Goal: Task Accomplishment & Management: Use online tool/utility

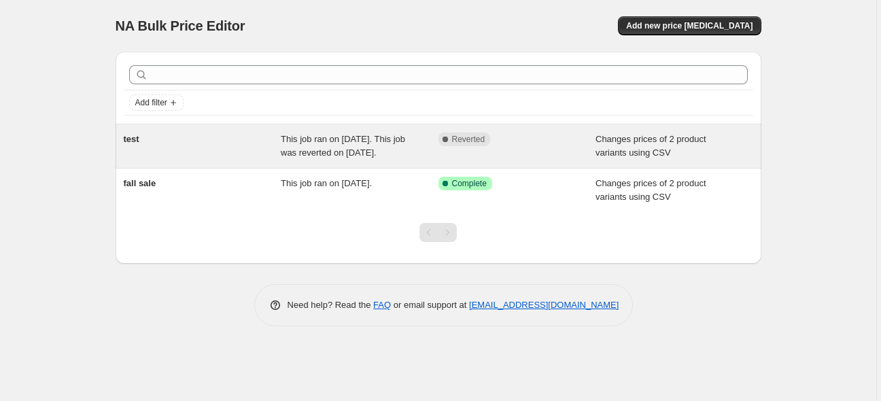
click at [392, 155] on div "This job ran on [DATE]. This job was reverted on [DATE]." at bounding box center [360, 146] width 158 height 27
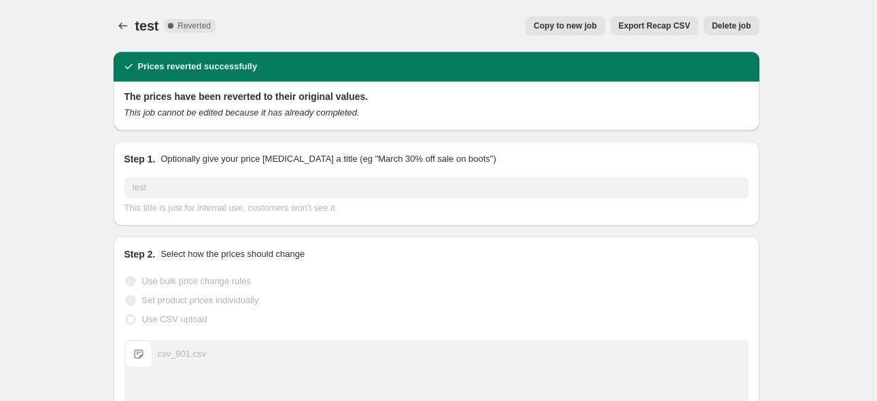
click at [118, 23] on icon "Price change jobs" at bounding box center [123, 26] width 14 height 14
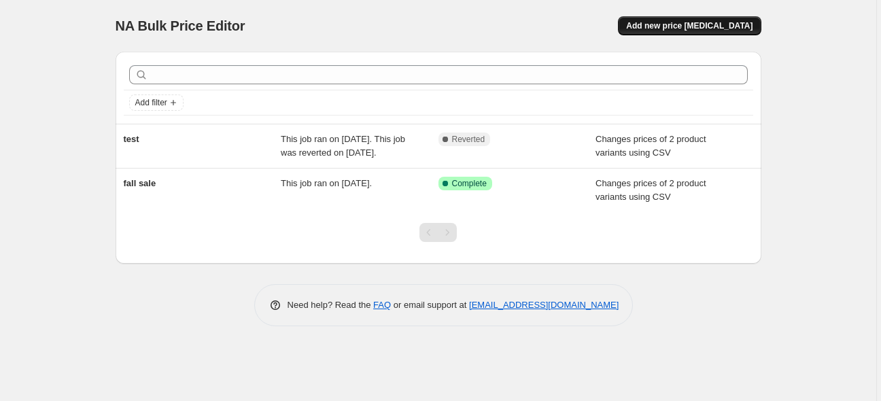
click at [726, 27] on span "Add new price [MEDICAL_DATA]" at bounding box center [689, 25] width 126 height 11
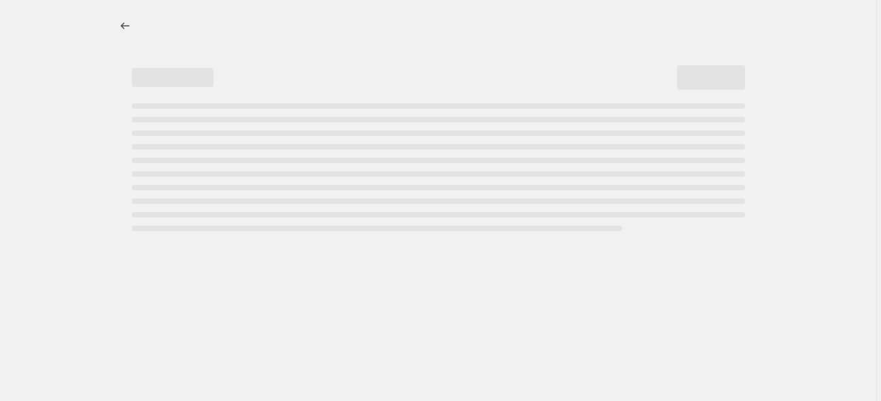
select select "percentage"
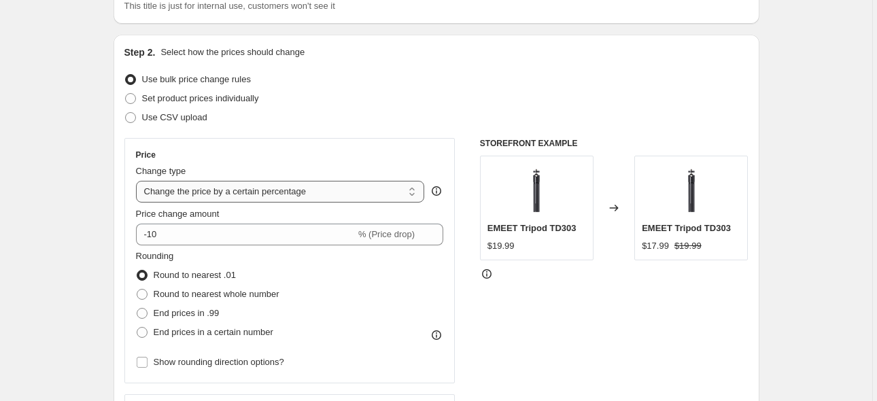
scroll to position [136, 0]
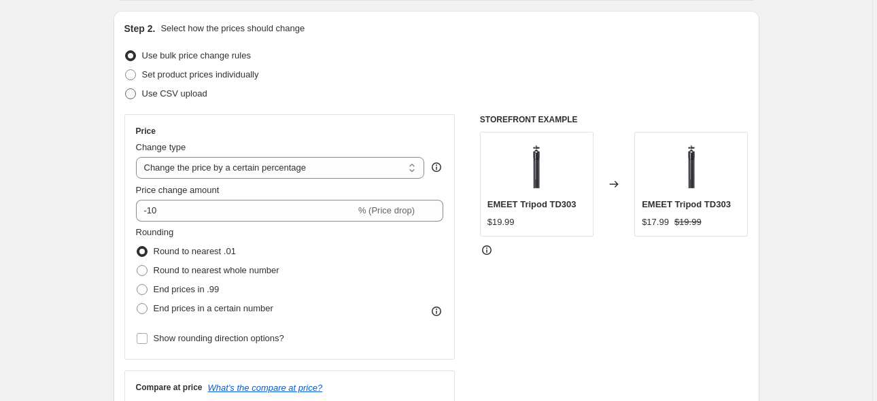
click at [191, 89] on span "Use CSV upload" at bounding box center [174, 93] width 65 height 10
click at [126, 89] on input "Use CSV upload" at bounding box center [125, 88] width 1 height 1
radio input "true"
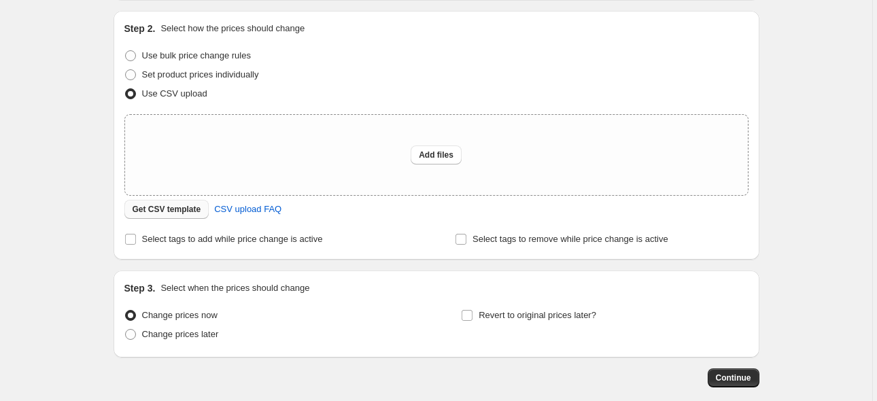
click at [181, 209] on span "Get CSV template" at bounding box center [167, 209] width 69 height 11
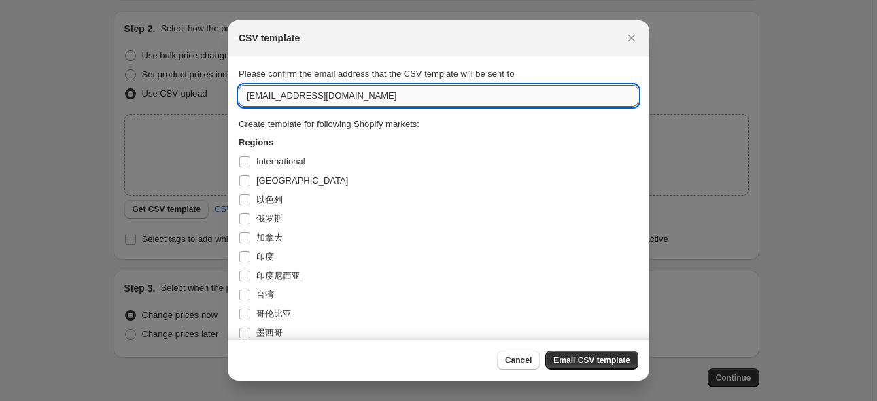
click at [321, 94] on input "dtc@emeet.com" at bounding box center [439, 96] width 400 height 22
drag, startPoint x: 334, startPoint y: 94, endPoint x: 242, endPoint y: 94, distance: 92.5
click at [242, 94] on input "dtc@emeet.com" at bounding box center [439, 96] width 400 height 22
paste input "kun.wang"
type input "kun.wang@emeet.com"
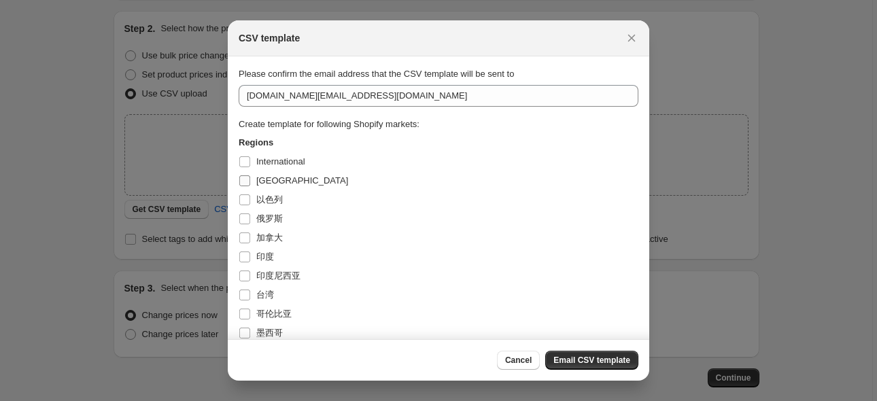
click at [245, 181] on input "United States" at bounding box center [244, 180] width 11 height 11
checkbox input "true"
click at [600, 356] on span "Email CSV template" at bounding box center [591, 360] width 77 height 11
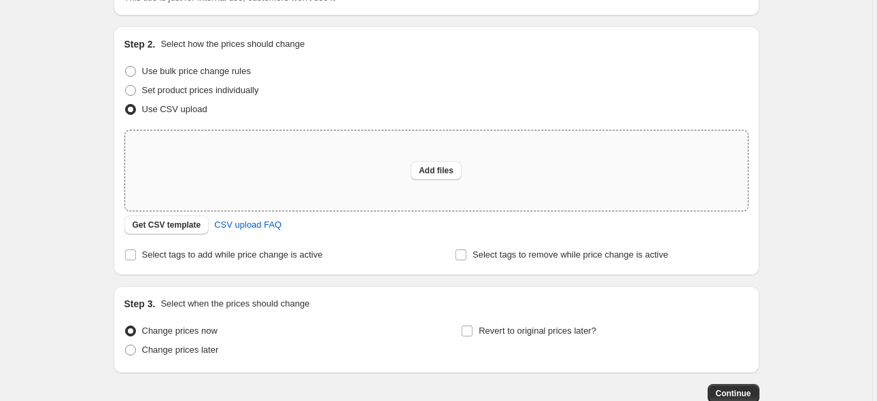
scroll to position [136, 0]
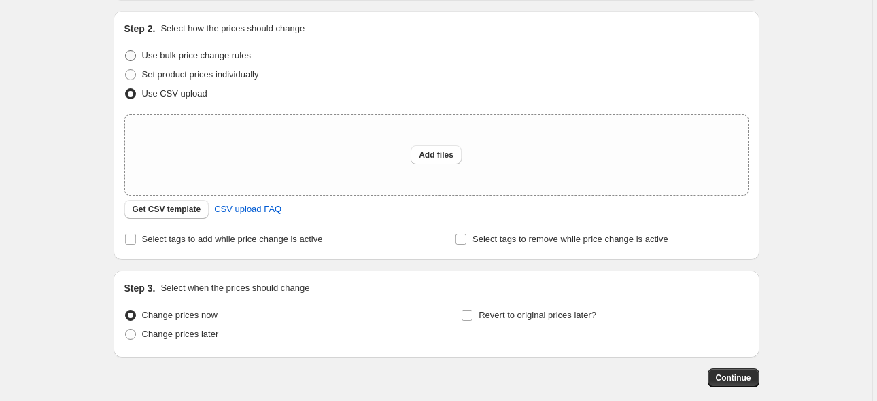
click at [197, 57] on span "Use bulk price change rules" at bounding box center [196, 55] width 109 height 10
click at [126, 51] on input "Use bulk price change rules" at bounding box center [125, 50] width 1 height 1
radio input "true"
select select "percentage"
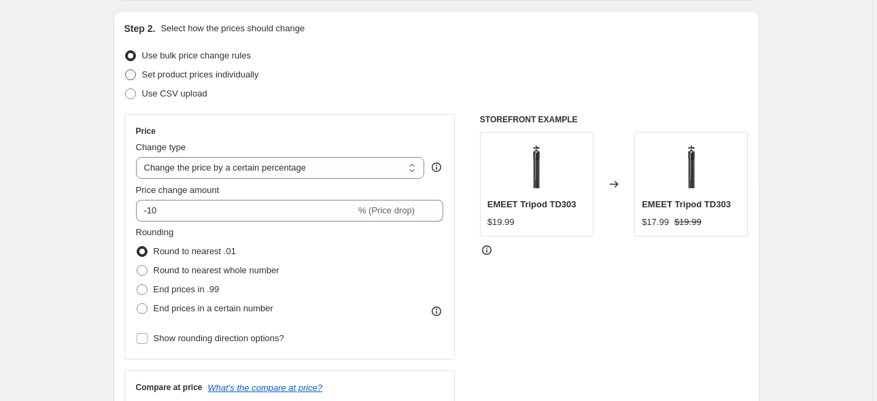
click at [247, 75] on span "Set product prices individually" at bounding box center [200, 74] width 117 height 10
click at [126, 70] on input "Set product prices individually" at bounding box center [125, 69] width 1 height 1
radio input "true"
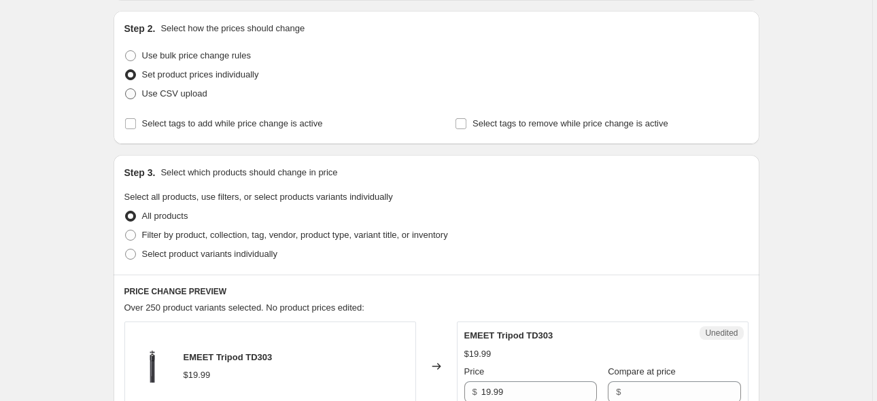
click at [188, 94] on span "Use CSV upload" at bounding box center [174, 93] width 65 height 10
click at [126, 89] on input "Use CSV upload" at bounding box center [125, 88] width 1 height 1
radio input "true"
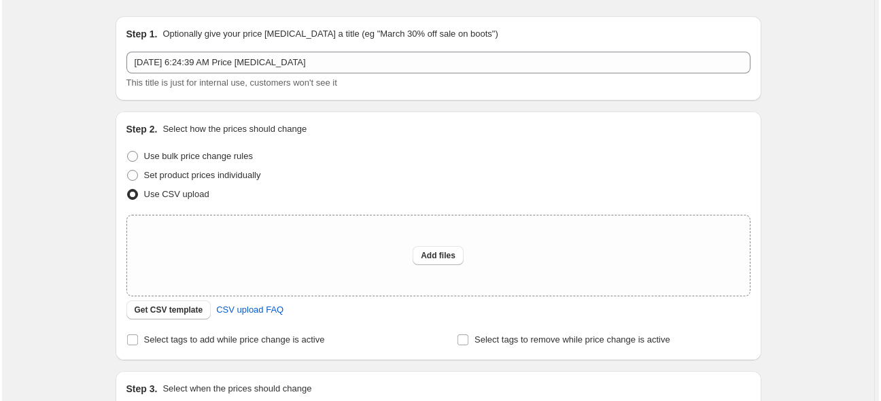
scroll to position [0, 0]
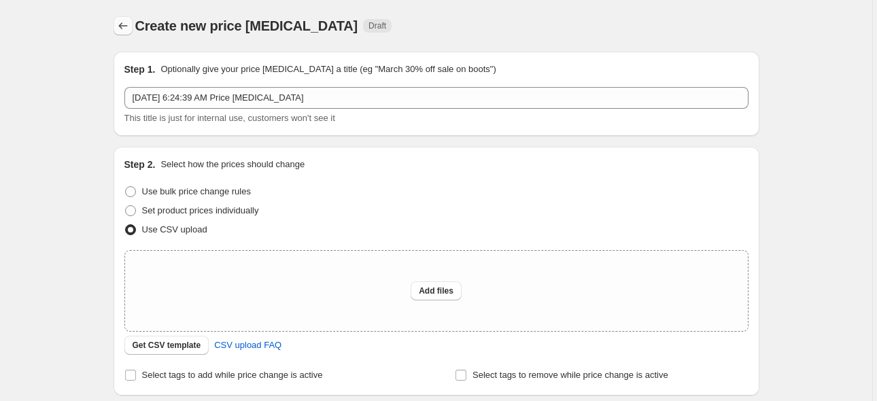
click at [120, 24] on icon "Price change jobs" at bounding box center [123, 26] width 14 height 14
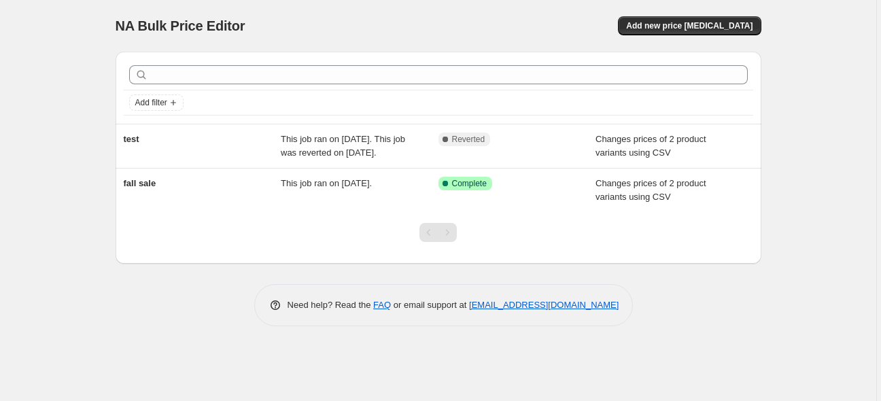
click at [481, 7] on div "NA Bulk Price Editor. This page is ready NA Bulk Price Editor Add new price cha…" at bounding box center [439, 26] width 646 height 52
click at [502, 5] on div "NA Bulk Price Editor. This page is ready NA Bulk Price Editor Add new price cha…" at bounding box center [439, 26] width 646 height 52
click at [424, 10] on div "NA Bulk Price Editor. This page is ready NA Bulk Price Editor Add new price cha…" at bounding box center [439, 26] width 646 height 52
click at [805, 124] on div "NA Bulk Price Editor. This page is ready NA Bulk Price Editor Add new price cha…" at bounding box center [438, 200] width 876 height 401
click at [675, 27] on span "Add new price [MEDICAL_DATA]" at bounding box center [689, 25] width 126 height 11
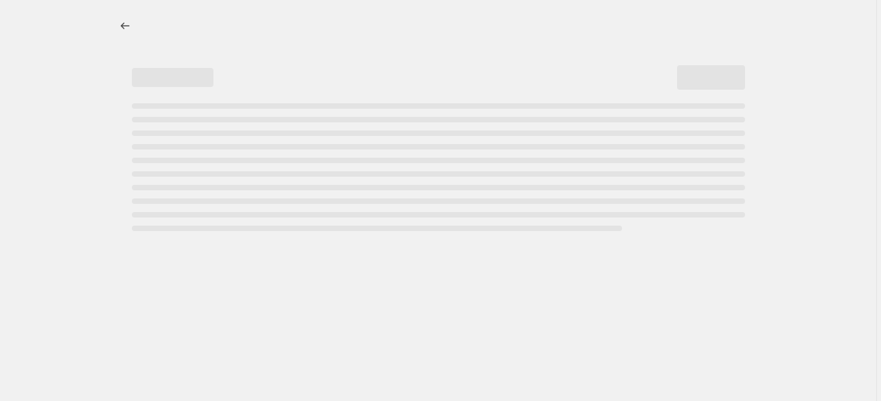
select select "percentage"
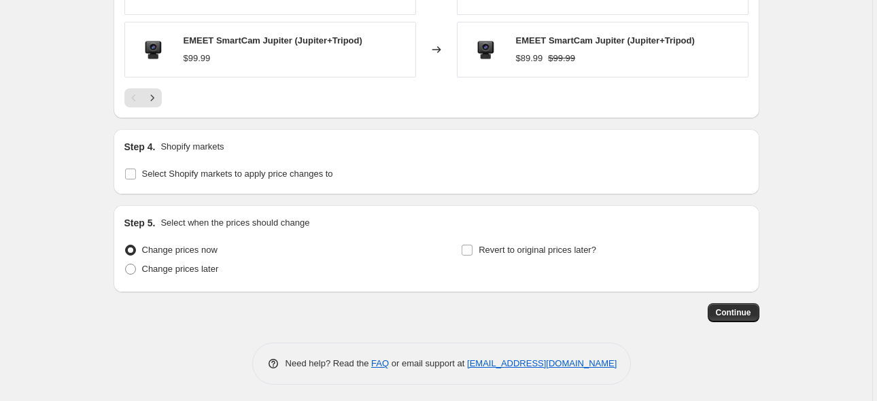
scroll to position [1033, 0]
